Goal: Information Seeking & Learning: Learn about a topic

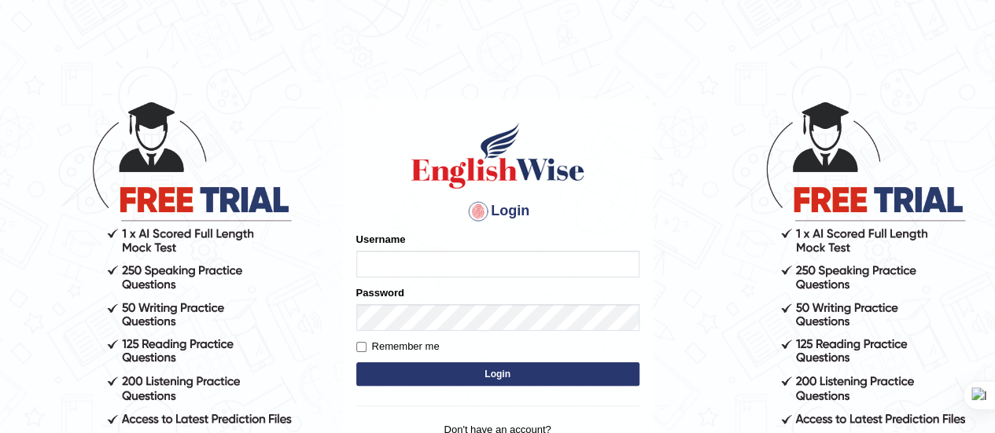
scroll to position [146, 0]
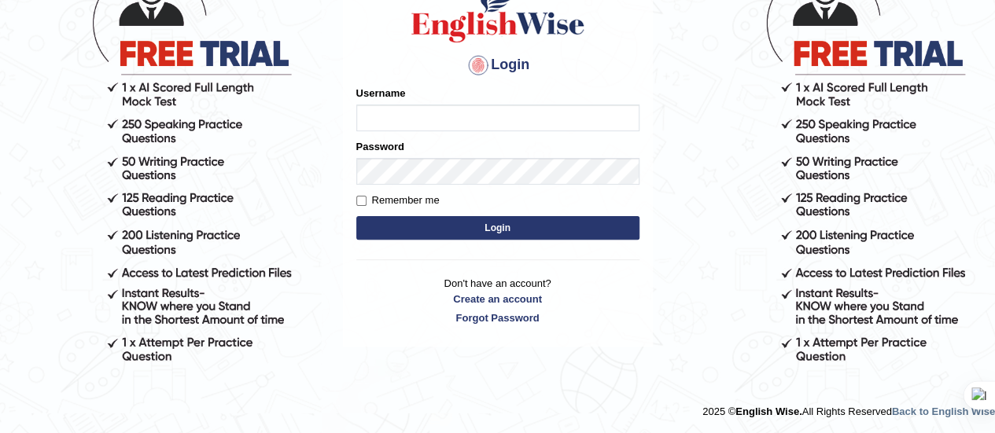
type input "Srinivasarao"
click at [503, 227] on button "Login" at bounding box center [497, 228] width 283 height 24
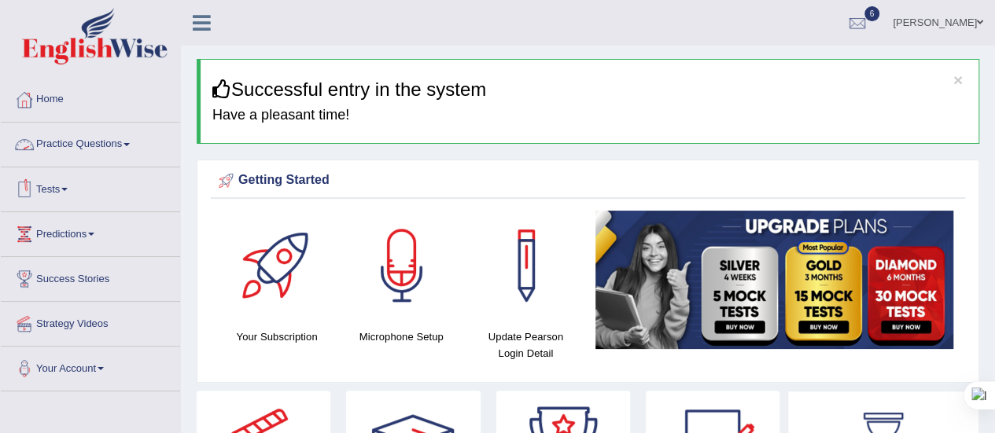
click at [135, 138] on link "Practice Questions" at bounding box center [90, 142] width 179 height 39
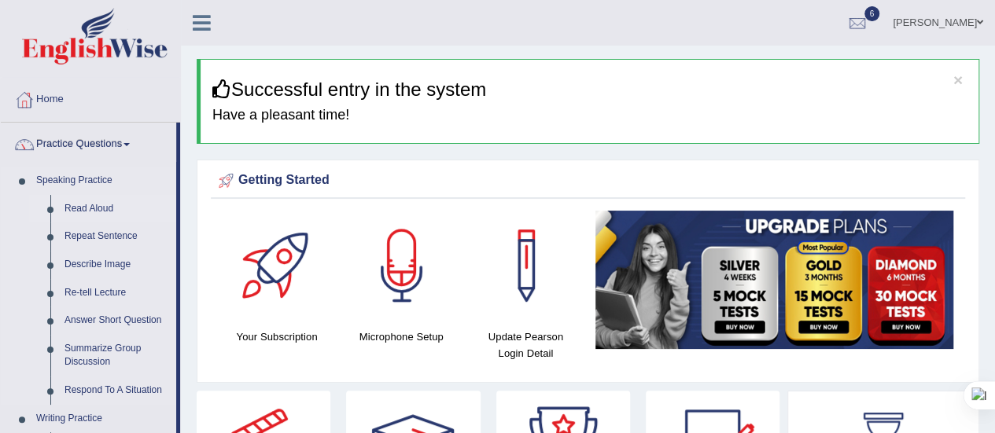
click at [98, 201] on link "Read Aloud" at bounding box center [116, 209] width 119 height 28
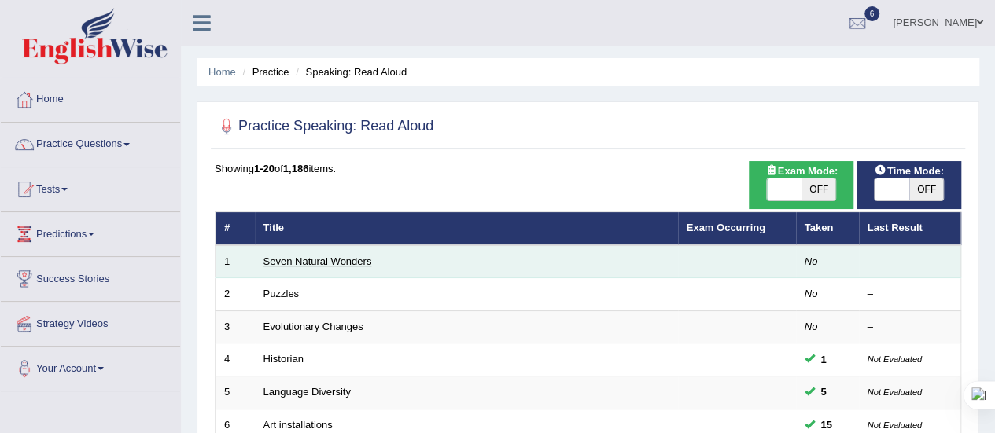
click at [291, 258] on link "Seven Natural Wonders" at bounding box center [317, 262] width 109 height 12
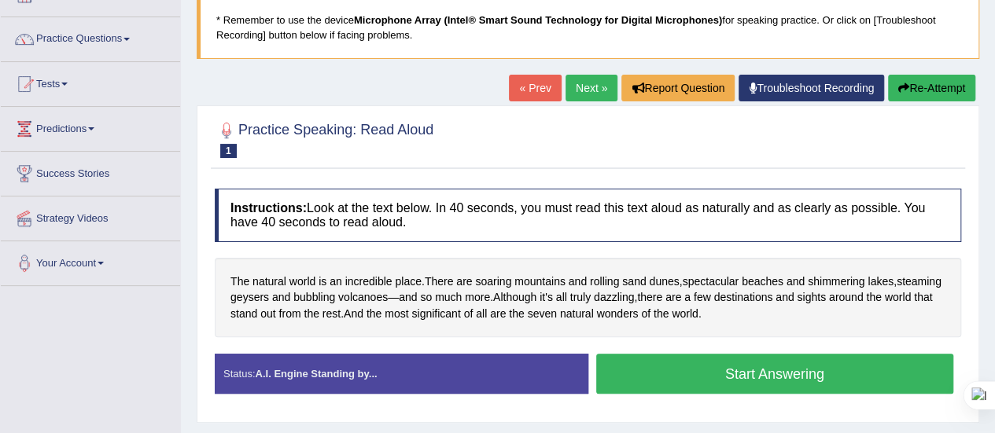
scroll to position [109, 0]
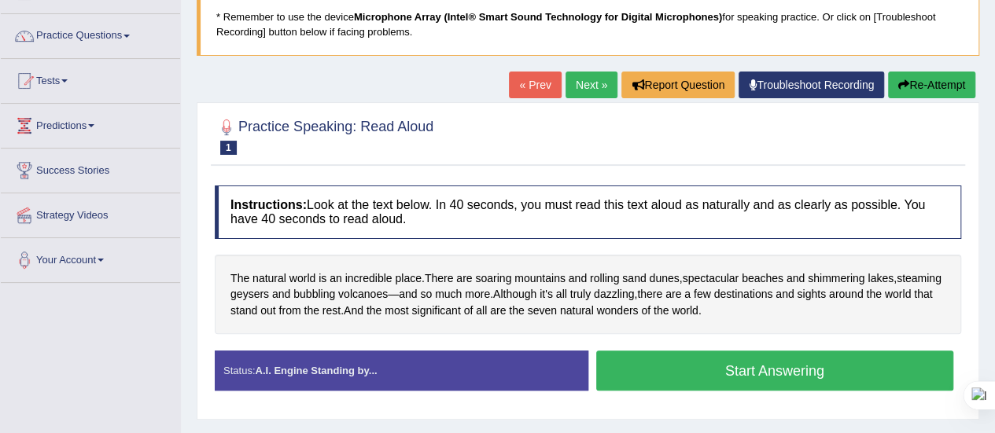
click at [649, 364] on button "Start Answering" at bounding box center [775, 371] width 358 height 40
